Goal: Task Accomplishment & Management: Manage account settings

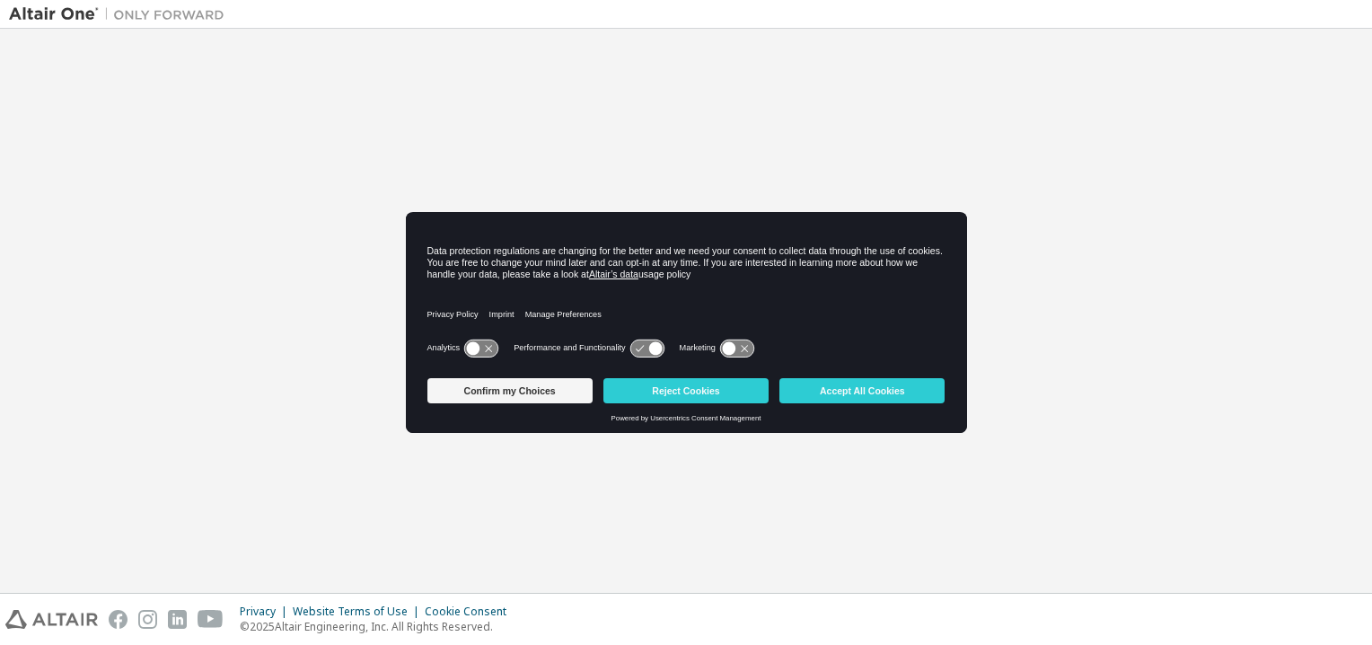
click at [664, 305] on div "Privacy Policy Imprint Manage Preferences" at bounding box center [686, 309] width 518 height 51
drag, startPoint x: 860, startPoint y: 386, endPoint x: 1002, endPoint y: 375, distance: 142.3
click at [862, 385] on button "Accept All Cookies" at bounding box center [861, 390] width 165 height 25
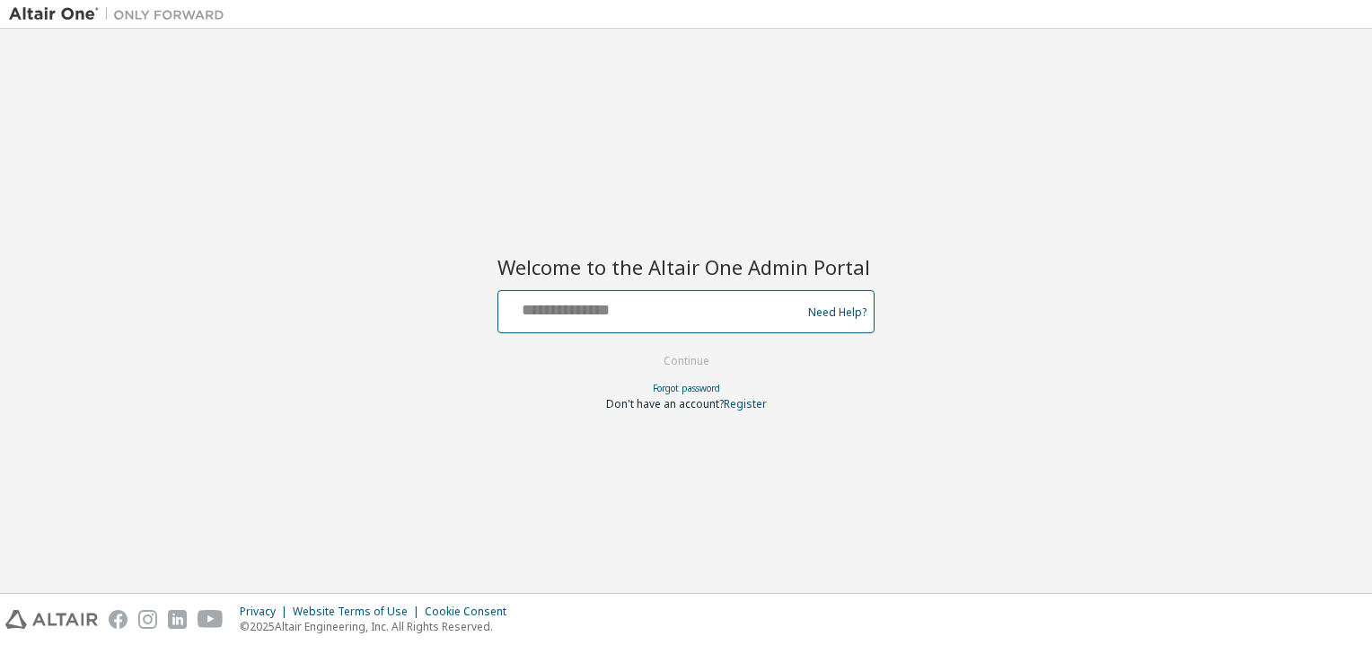
click at [539, 299] on input "text" at bounding box center [653, 308] width 294 height 26
type input "**********"
click at [677, 356] on button "Continue" at bounding box center [687, 361] width 84 height 27
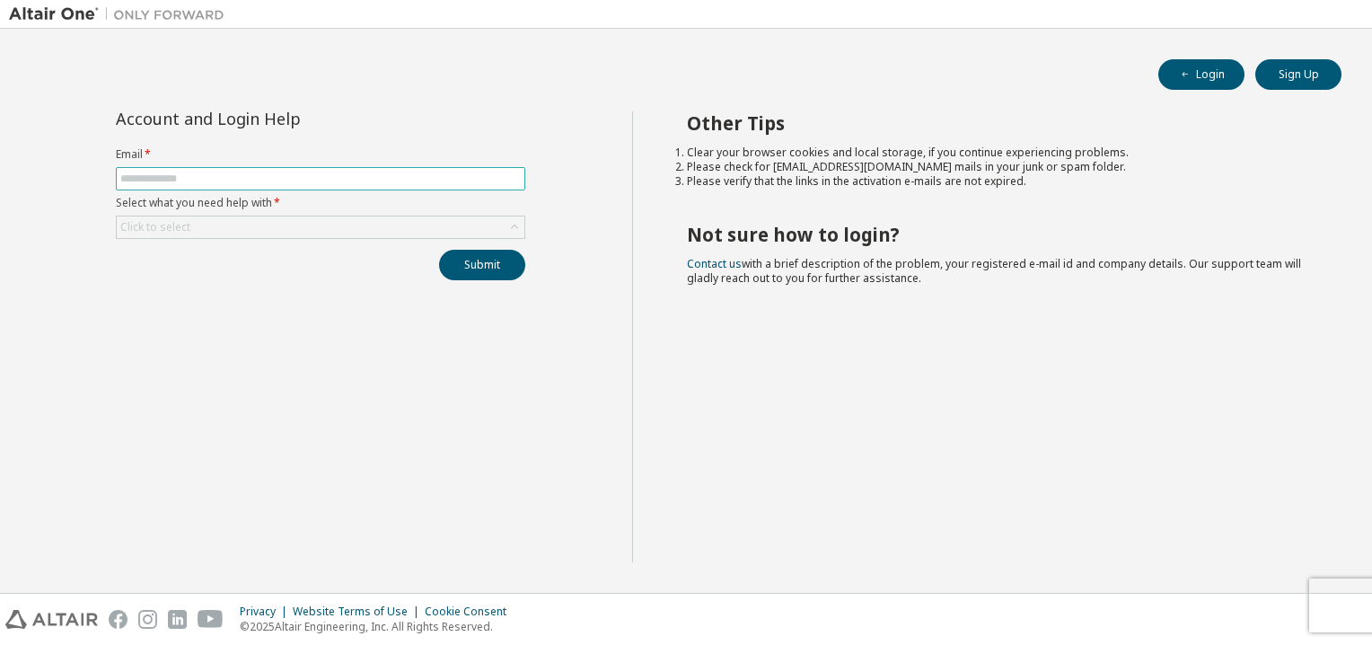
click at [226, 176] on input "text" at bounding box center [320, 179] width 400 height 14
type input "**********"
click at [209, 229] on div "Click to select" at bounding box center [321, 227] width 408 height 22
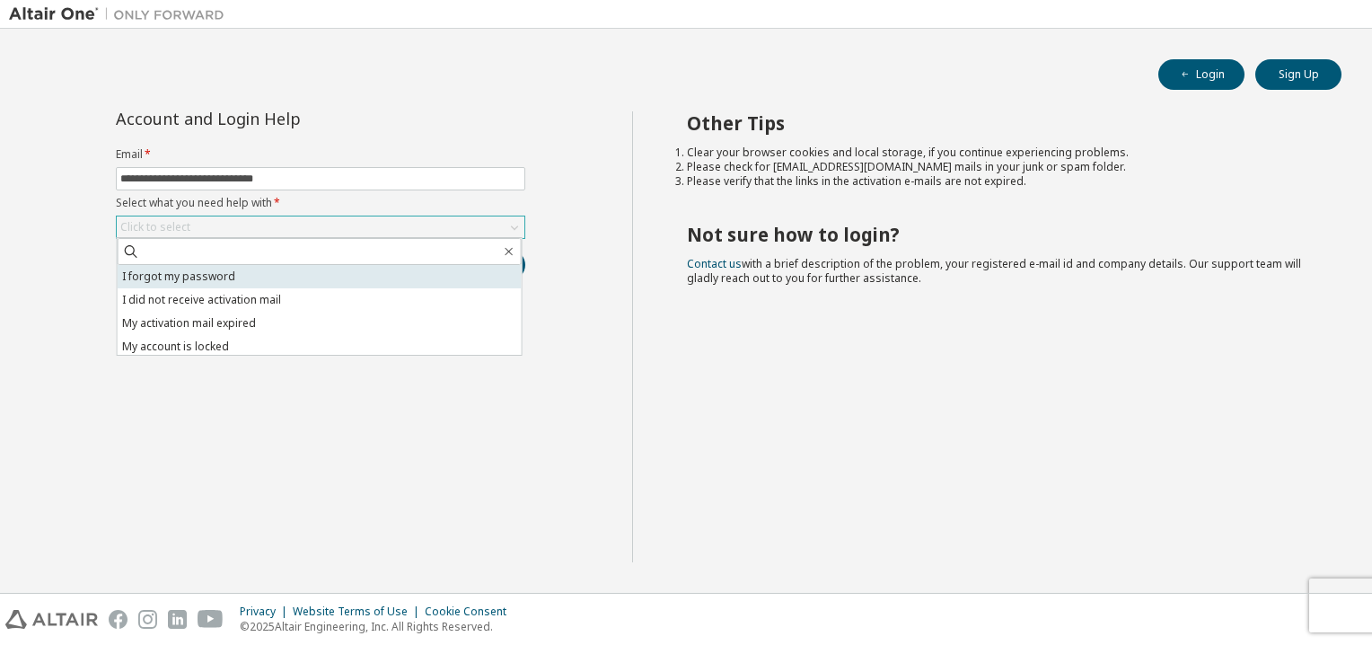
click at [207, 269] on li "I forgot my password" at bounding box center [320, 276] width 404 height 23
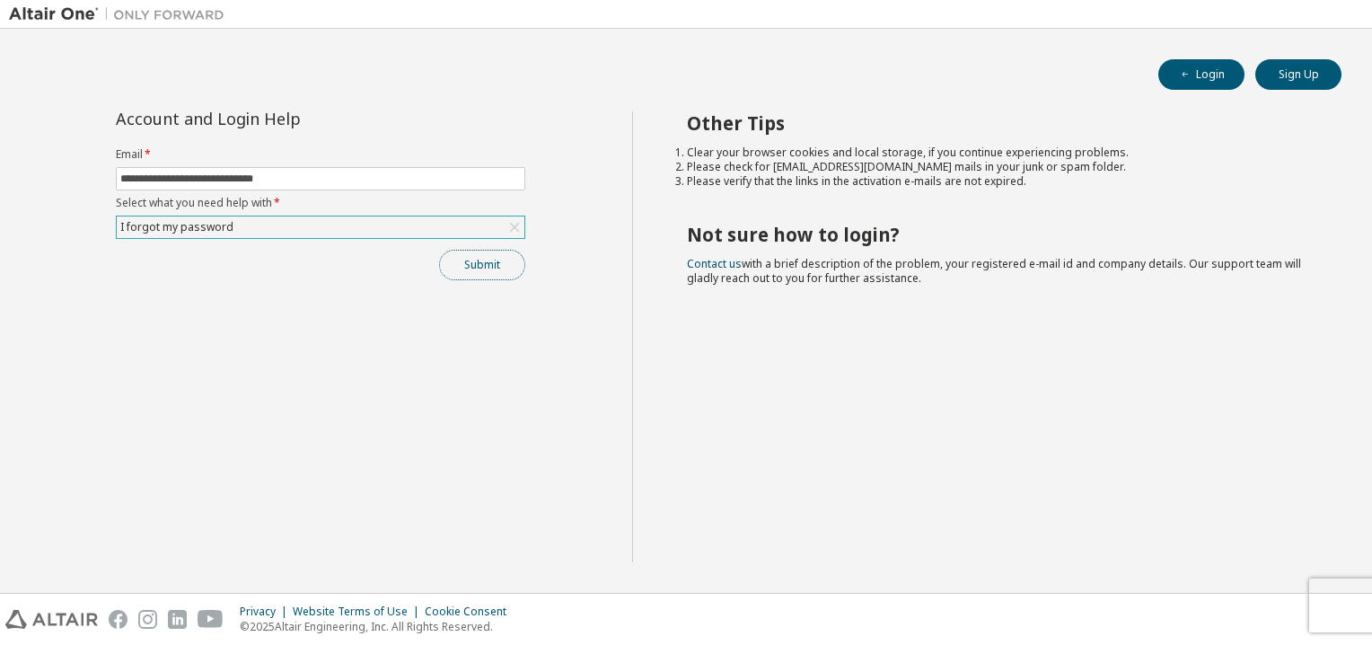
click at [514, 260] on button "Submit" at bounding box center [482, 265] width 86 height 31
